Goal: Task Accomplishment & Management: Manage account settings

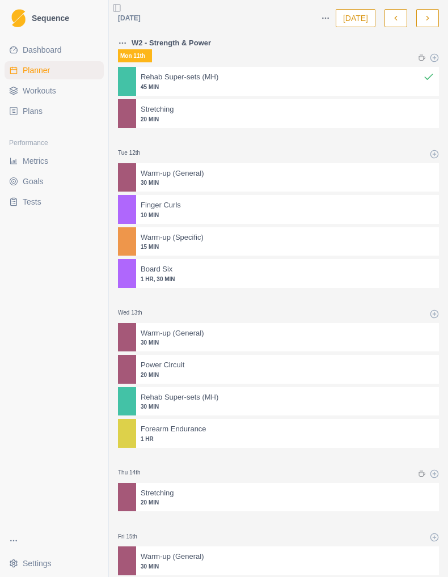
click at [221, 283] on p "1 HR, 30 MIN" at bounding box center [288, 279] width 294 height 9
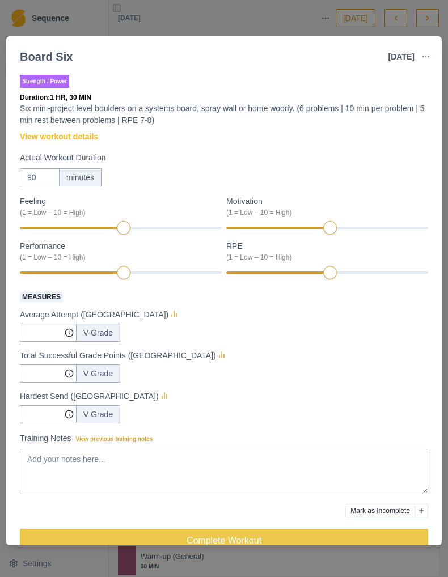
click at [303, 28] on div "Board Six [DATE] Link To Goal View Workout Metrics Edit Original Workout Resche…" at bounding box center [224, 288] width 448 height 577
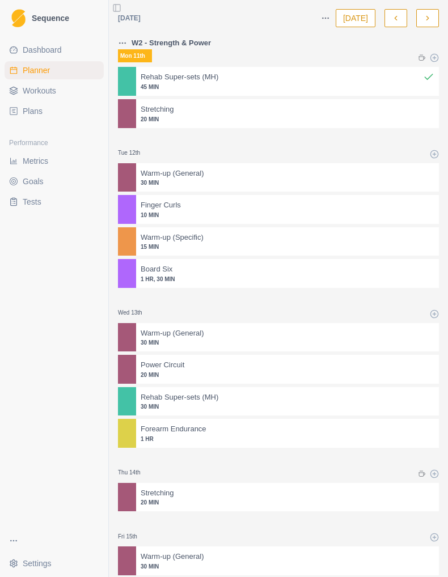
click at [395, 19] on polyline "button" at bounding box center [395, 18] width 2 height 4
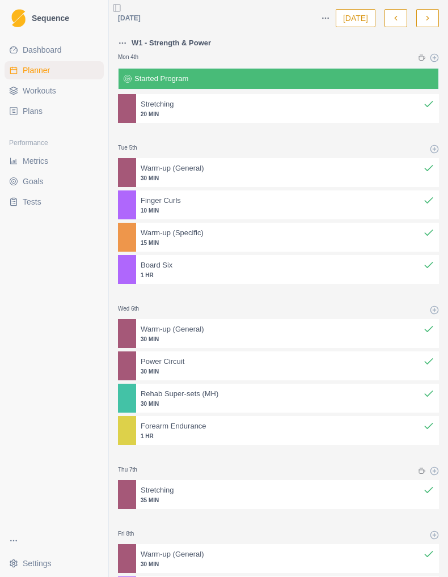
click at [228, 268] on div at bounding box center [297, 265] width 251 height 11
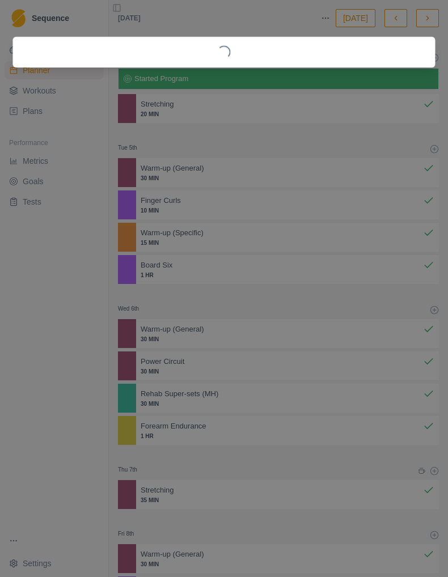
click at [228, 268] on div "Loading..." at bounding box center [224, 288] width 448 height 577
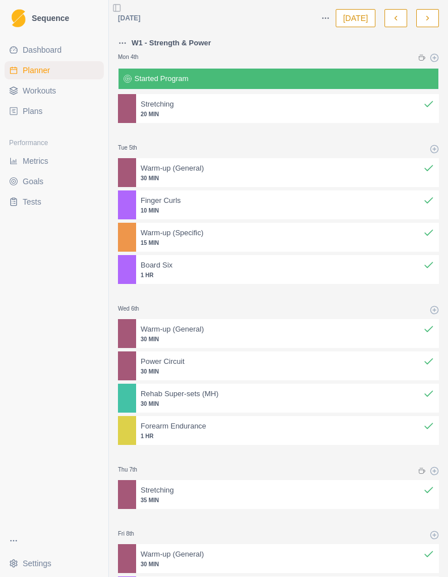
click at [228, 268] on div at bounding box center [297, 265] width 251 height 11
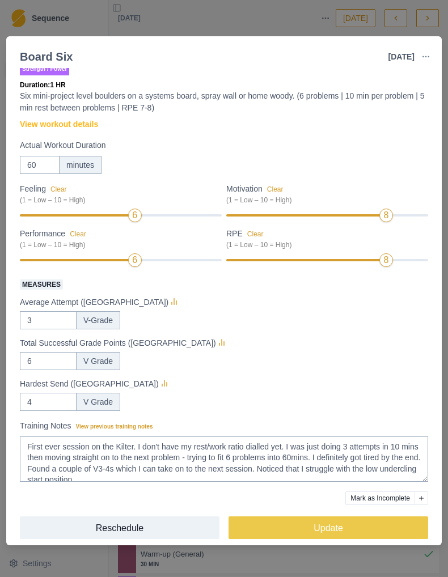
scroll to position [18, 0]
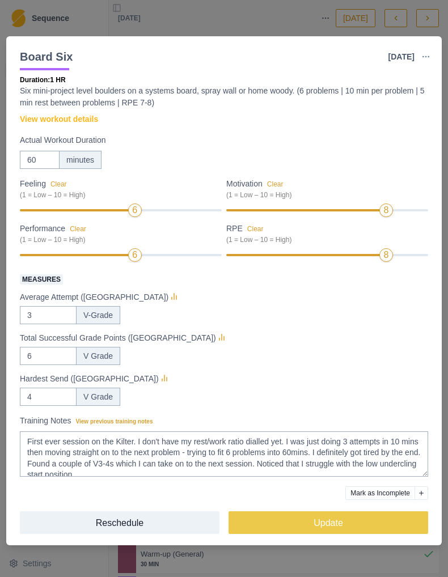
click at [277, 12] on div "Board Six [DATE] Link To Goal View Workout Metrics Edit Original Workout Resche…" at bounding box center [224, 288] width 448 height 577
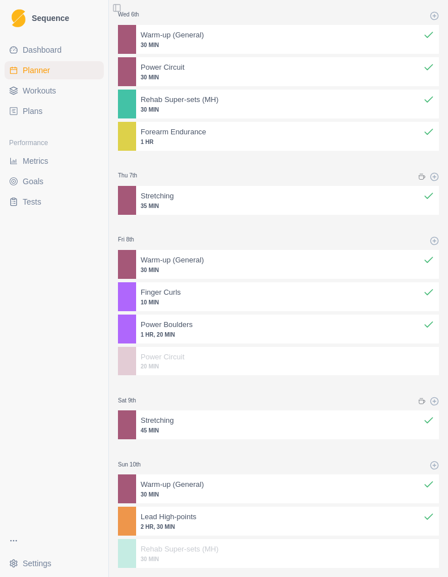
scroll to position [361, 0]
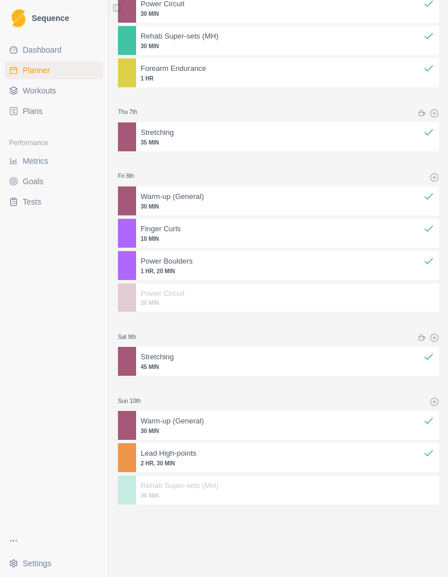
click at [235, 267] on div at bounding box center [308, 261] width 230 height 11
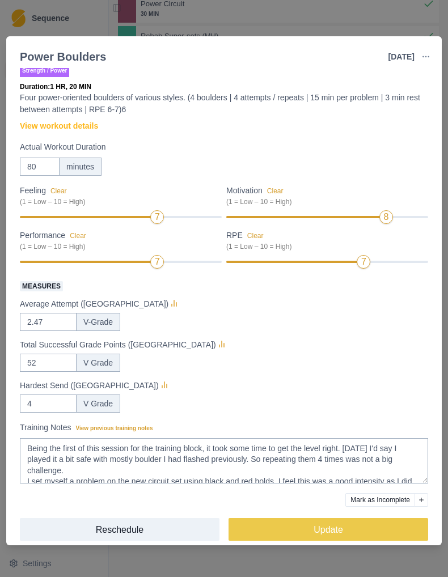
scroll to position [16, 0]
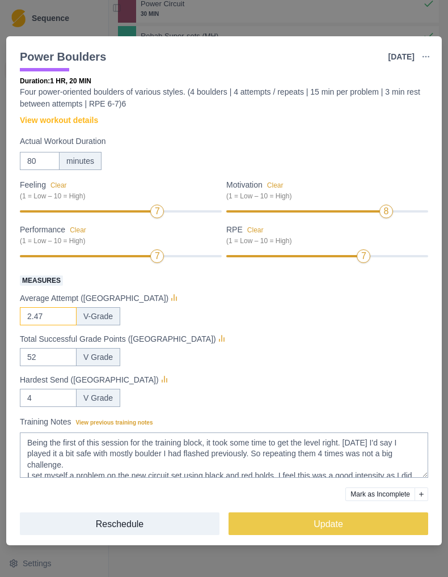
click at [56, 317] on input "2.47" at bounding box center [48, 316] width 57 height 18
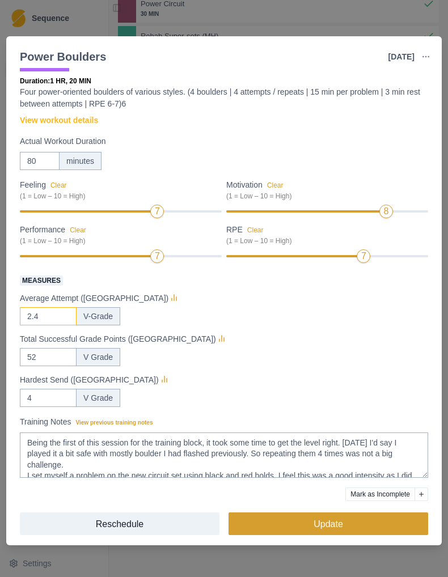
type input "2.4"
click at [310, 534] on button "Update" at bounding box center [328, 523] width 200 height 23
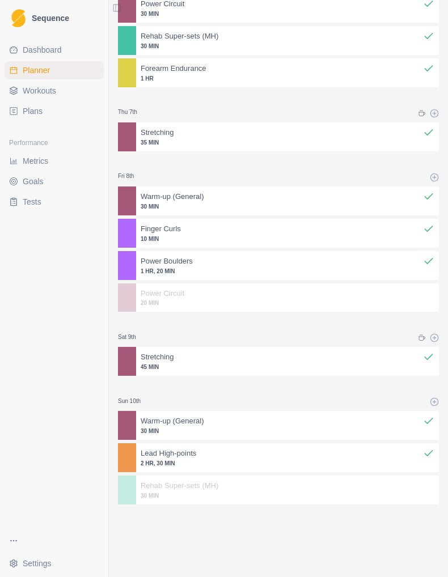
click at [212, 275] on p "1 HR, 20 MIN" at bounding box center [288, 271] width 294 height 9
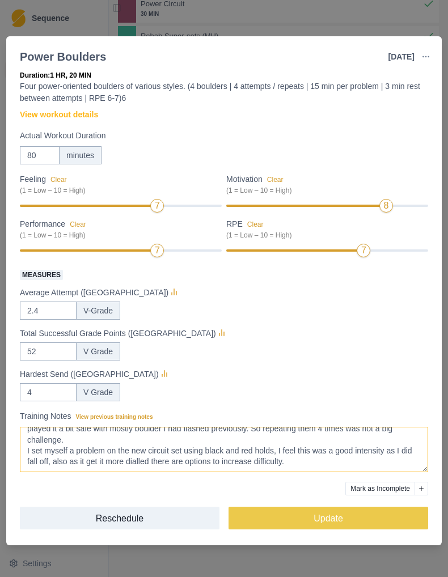
scroll to position [30, 0]
click at [257, 18] on div "Power Boulders [DATE] Link To Goal View Workout Metrics Edit Original Workout R…" at bounding box center [224, 288] width 448 height 577
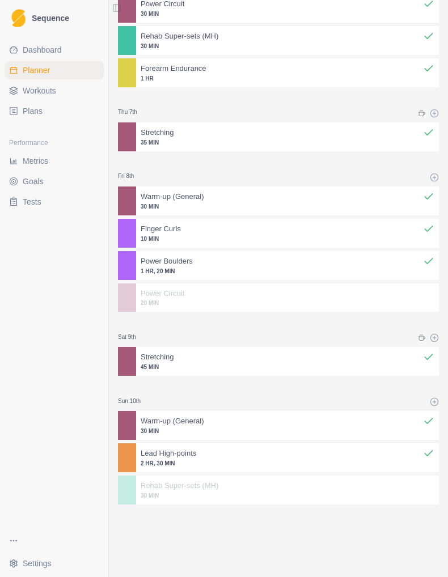
click at [35, 160] on span "Metrics" at bounding box center [36, 160] width 26 height 11
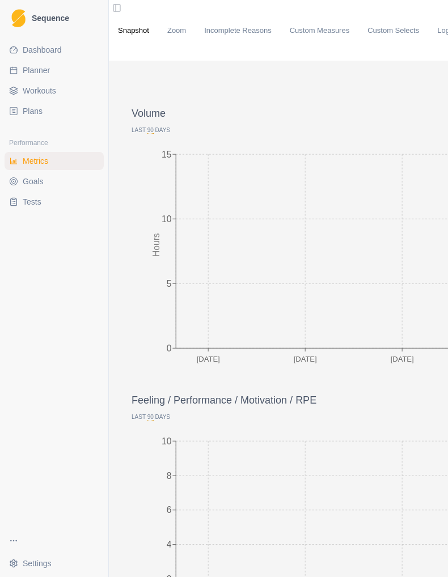
click at [326, 24] on div "Snapshot Zoom Incomplete Reasons Custom Measures Custom Selects Logbooks Daily …" at bounding box center [369, 30] width 503 height 33
click at [325, 27] on link "Custom Measures" at bounding box center [320, 30] width 60 height 11
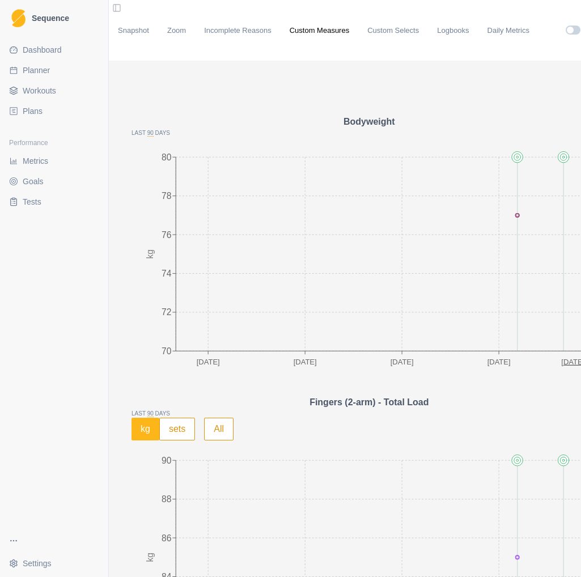
click at [39, 69] on span "Planner" at bounding box center [36, 70] width 27 height 11
select select "month"
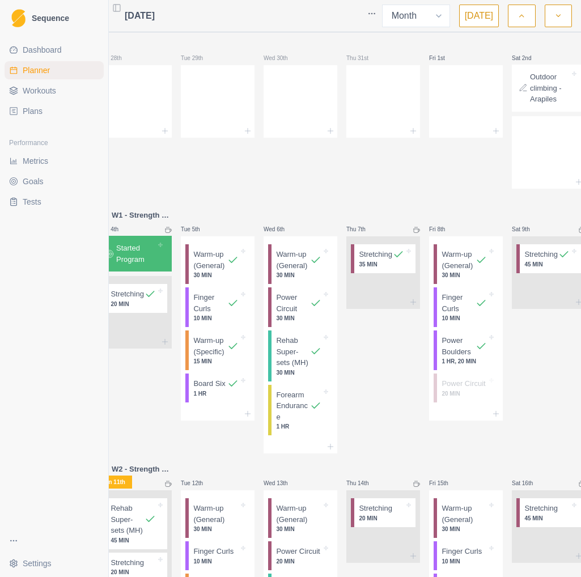
scroll to position [0, 16]
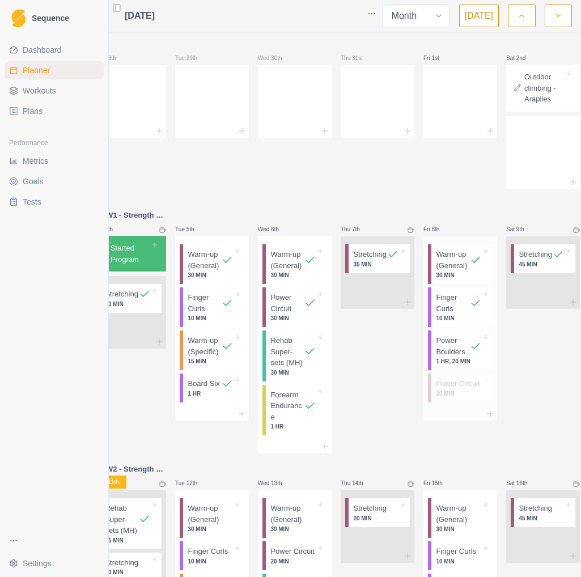
click at [447, 354] on p "Power Boulders" at bounding box center [453, 346] width 34 height 22
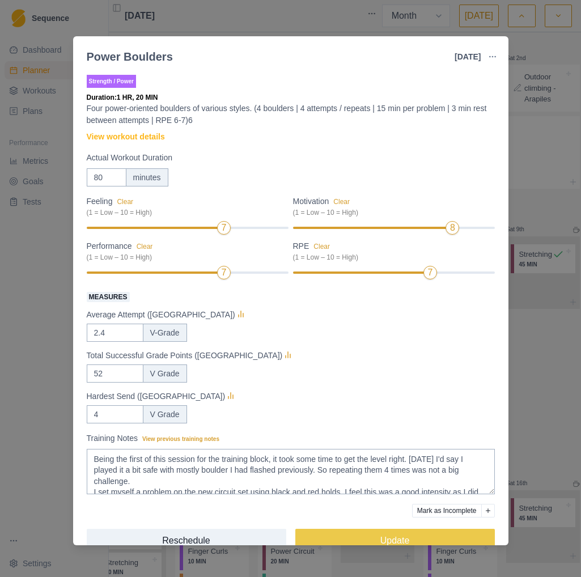
click at [447, 174] on div "Power Boulders [DATE] Link To Goal View Workout Metrics Edit Original Workout R…" at bounding box center [290, 288] width 581 height 577
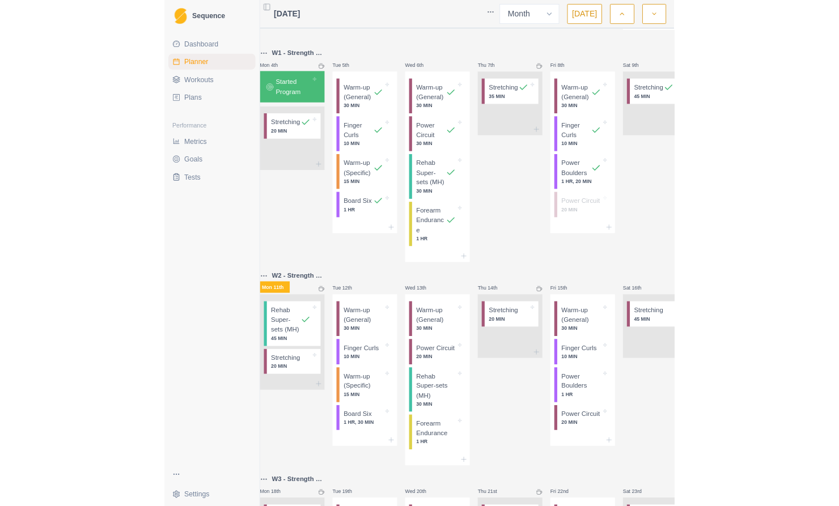
scroll to position [163, 0]
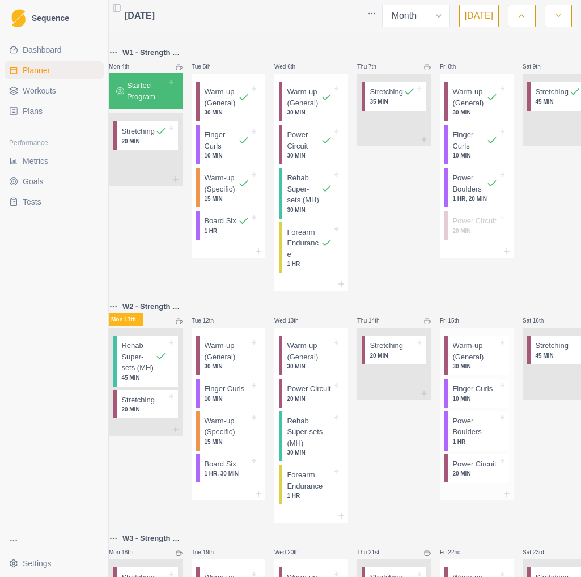
click at [447, 470] on p "Power Circuit" at bounding box center [474, 464] width 44 height 11
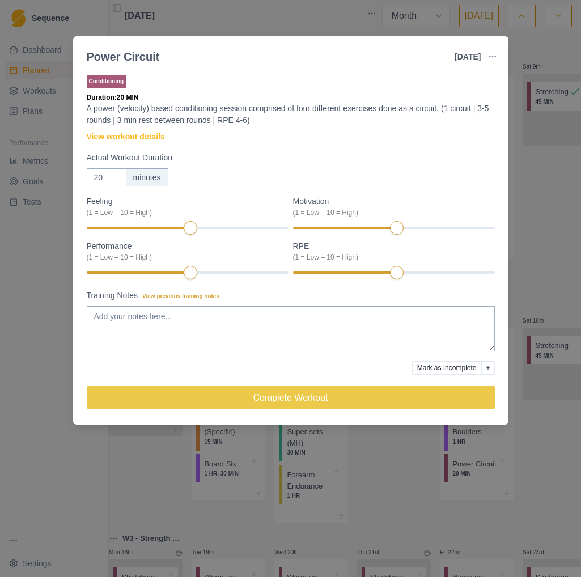
click at [243, 9] on div "Power Circuit [DATE] Link To Goal View Workout Metrics Edit Original Workout Re…" at bounding box center [290, 288] width 581 height 577
